Goal: Task Accomplishment & Management: Complete application form

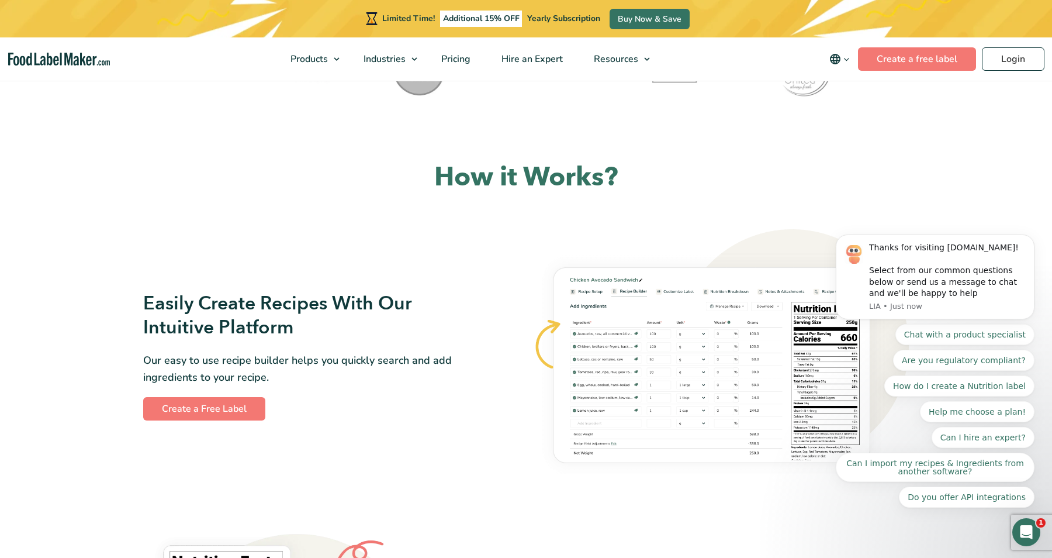
scroll to position [523, 0]
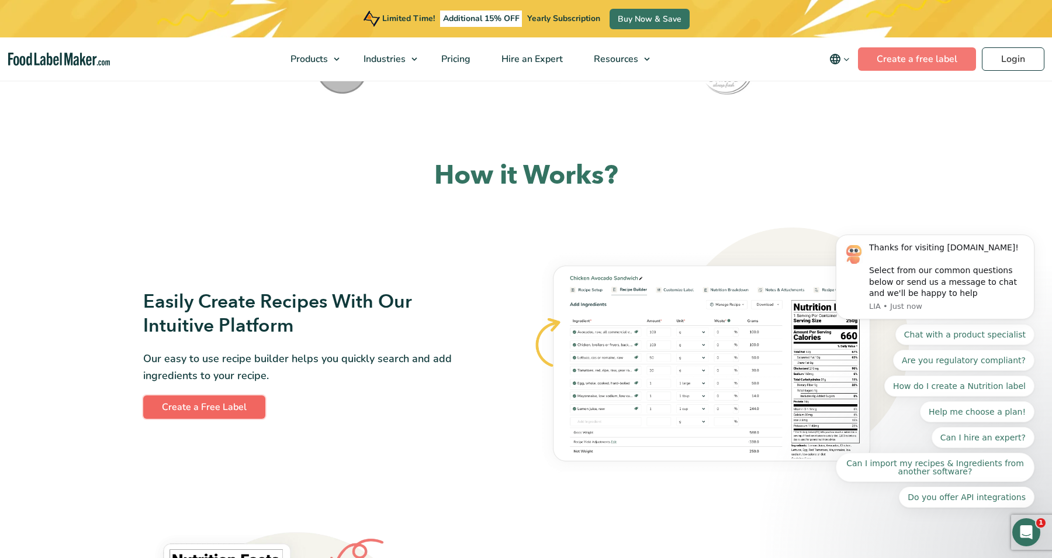
click at [221, 406] on link "Create a Free Label" at bounding box center [204, 406] width 122 height 23
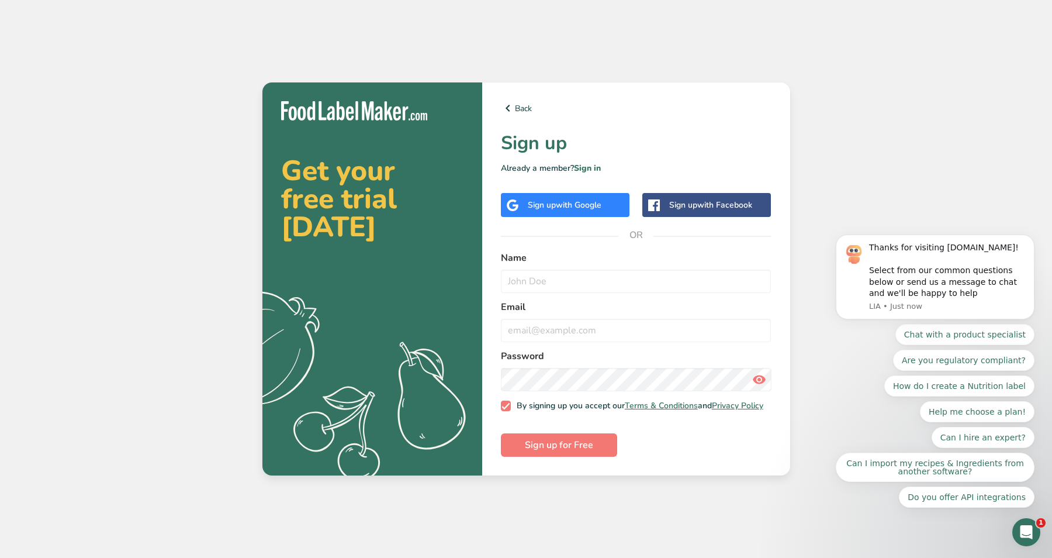
click at [584, 201] on span "with Google" at bounding box center [579, 204] width 46 height 11
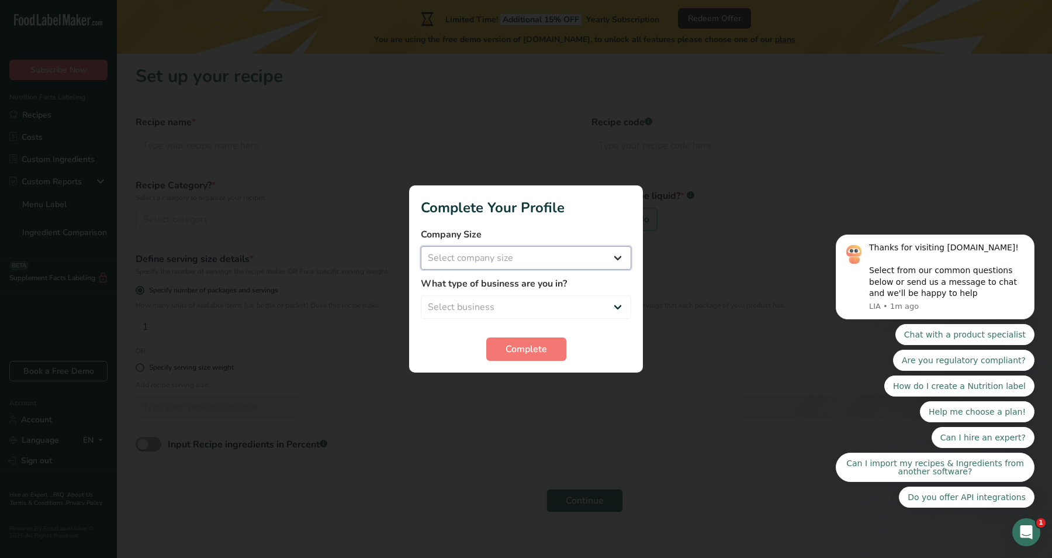
click at [553, 254] on select "Select company size Fewer than 10 Employees 10 to 50 Employees 51 to 500 Employ…" at bounding box center [526, 257] width 210 height 23
click at [593, 304] on select "Select business Packaged Food Manufacturer Restaurant & Cafe Bakery Meal Plans …" at bounding box center [526, 306] width 210 height 23
select select "8"
click at [619, 253] on select "Select company size Fewer than 10 Employees 10 to 50 Employees 51 to 500 Employ…" at bounding box center [526, 257] width 210 height 23
select select "2"
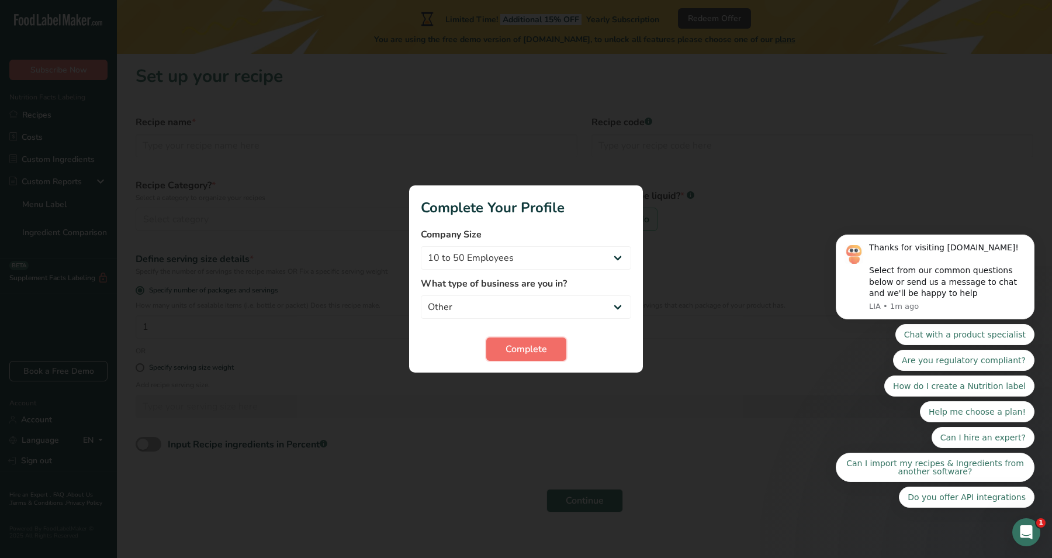
click at [547, 348] on button "Complete" at bounding box center [526, 348] width 80 height 23
